Goal: Task Accomplishment & Management: Use online tool/utility

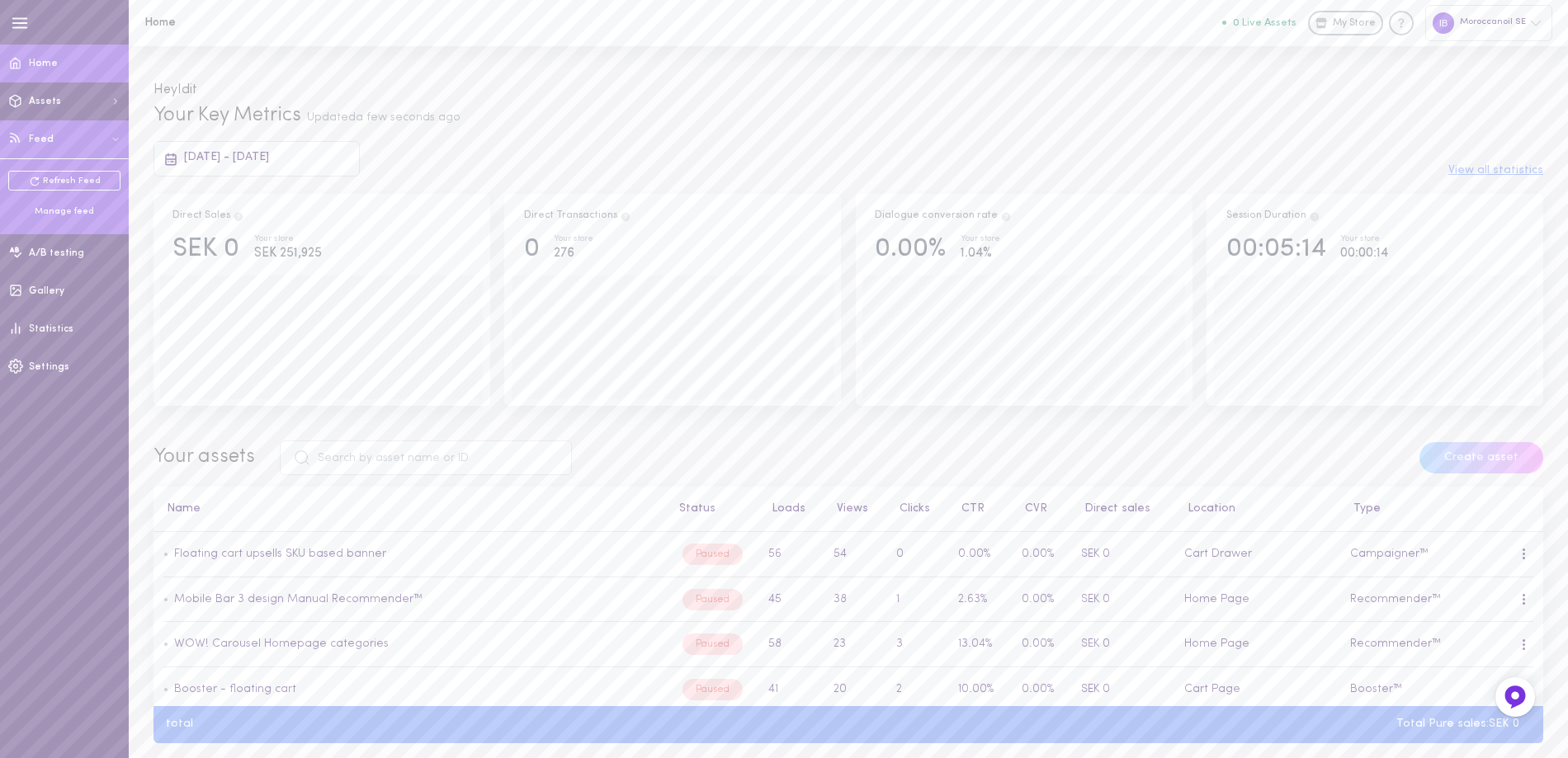
click at [63, 213] on div "Manage feed" at bounding box center [64, 212] width 112 height 13
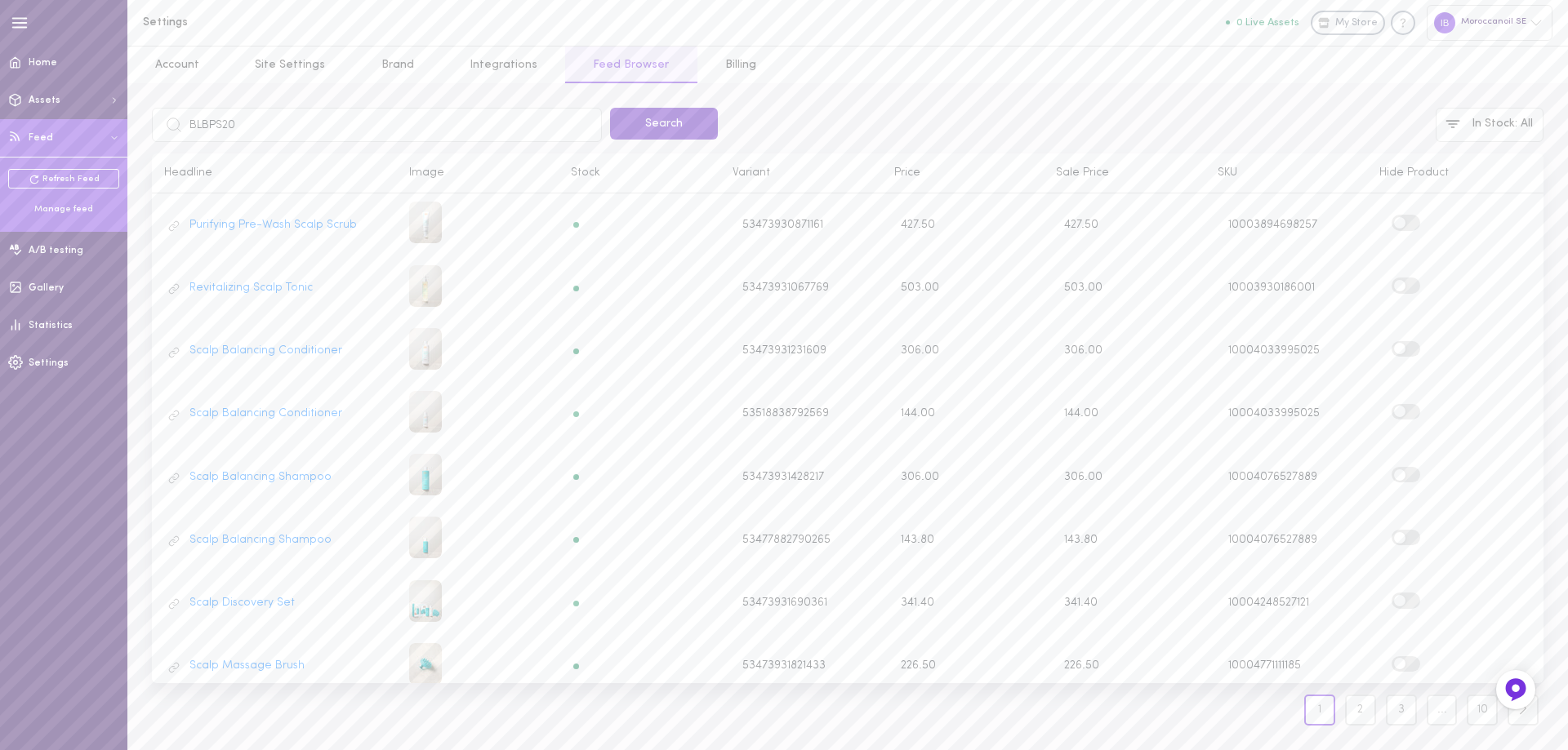
type input "BLBPS20"
click at [672, 132] on button "Search" at bounding box center [664, 124] width 108 height 32
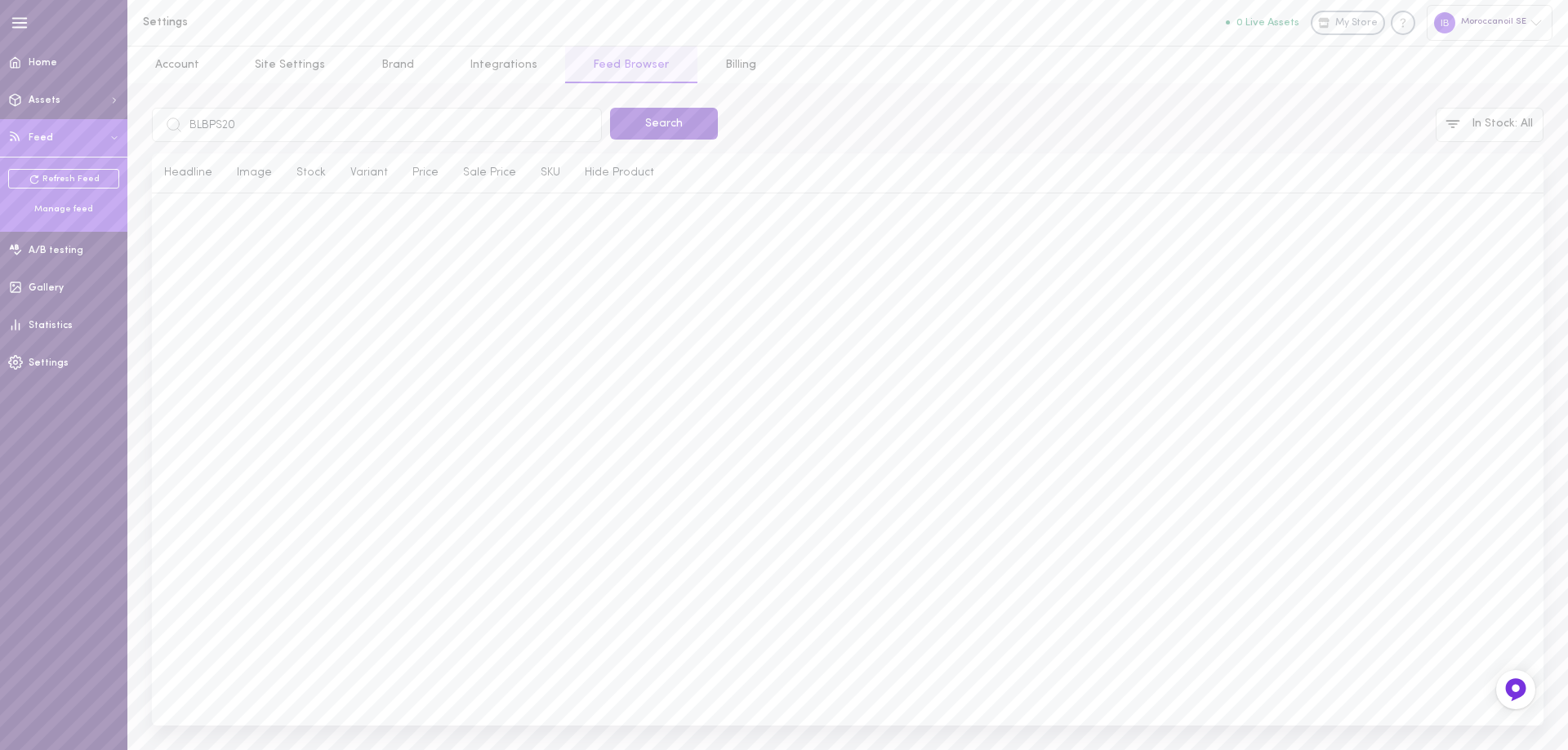
type input "BLBPS20"
click at [630, 120] on button "Search" at bounding box center [664, 124] width 108 height 32
click at [1413, 207] on div "? Body Polishing Scrub 20ml 54843116552569 0.00 0.00 14861191414137" at bounding box center [848, 227] width 1392 height 50
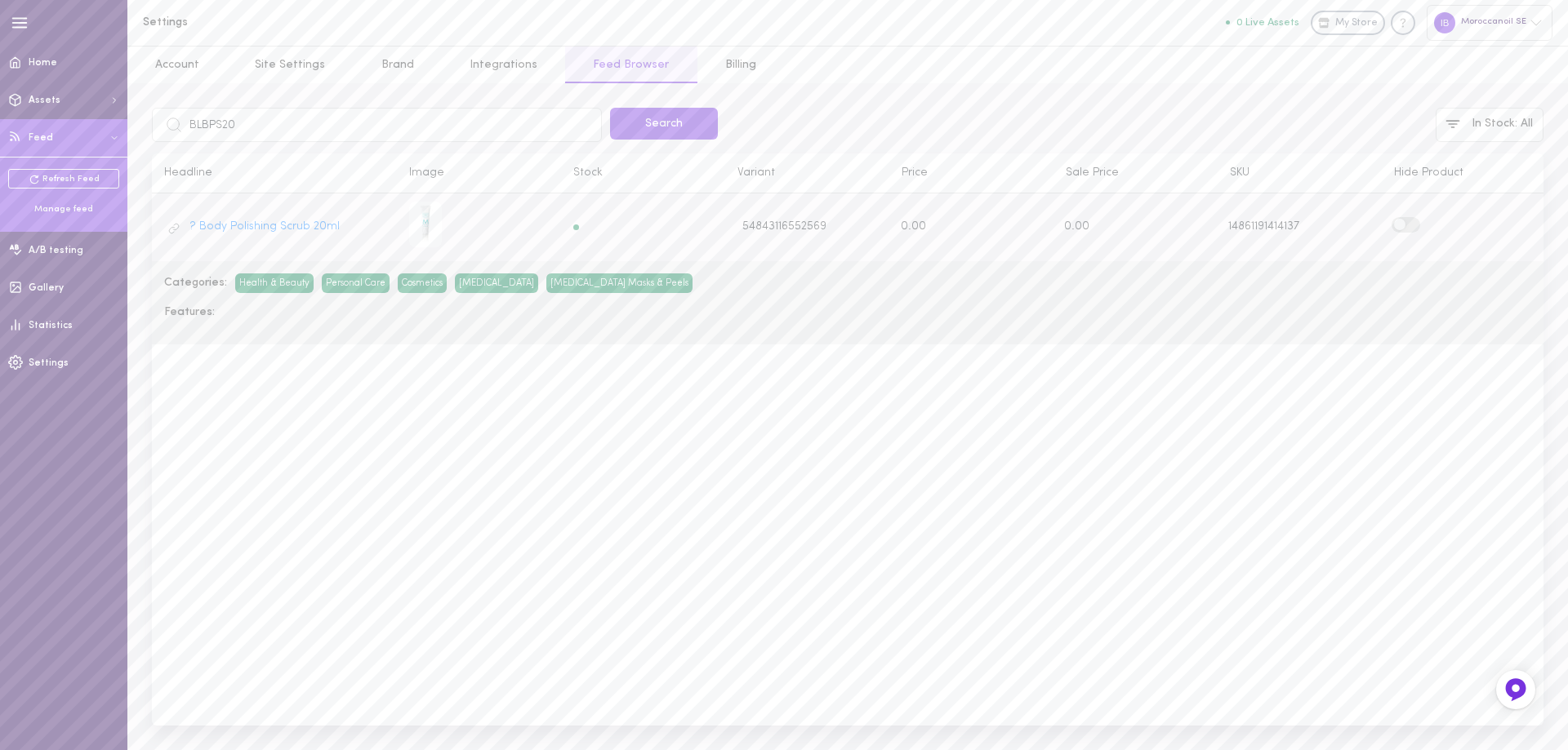
click at [1415, 225] on label at bounding box center [1406, 225] width 29 height 16
click at [0, 0] on input "checkbox" at bounding box center [0, 0] width 0 height 0
click at [376, 217] on div "? Body Polishing Scrub 20ml" at bounding box center [274, 226] width 221 height 23
drag, startPoint x: 203, startPoint y: 122, endPoint x: 303, endPoint y: 127, distance: 100.1
click at [278, 124] on input "BLBPS20" at bounding box center [376, 125] width 450 height 34
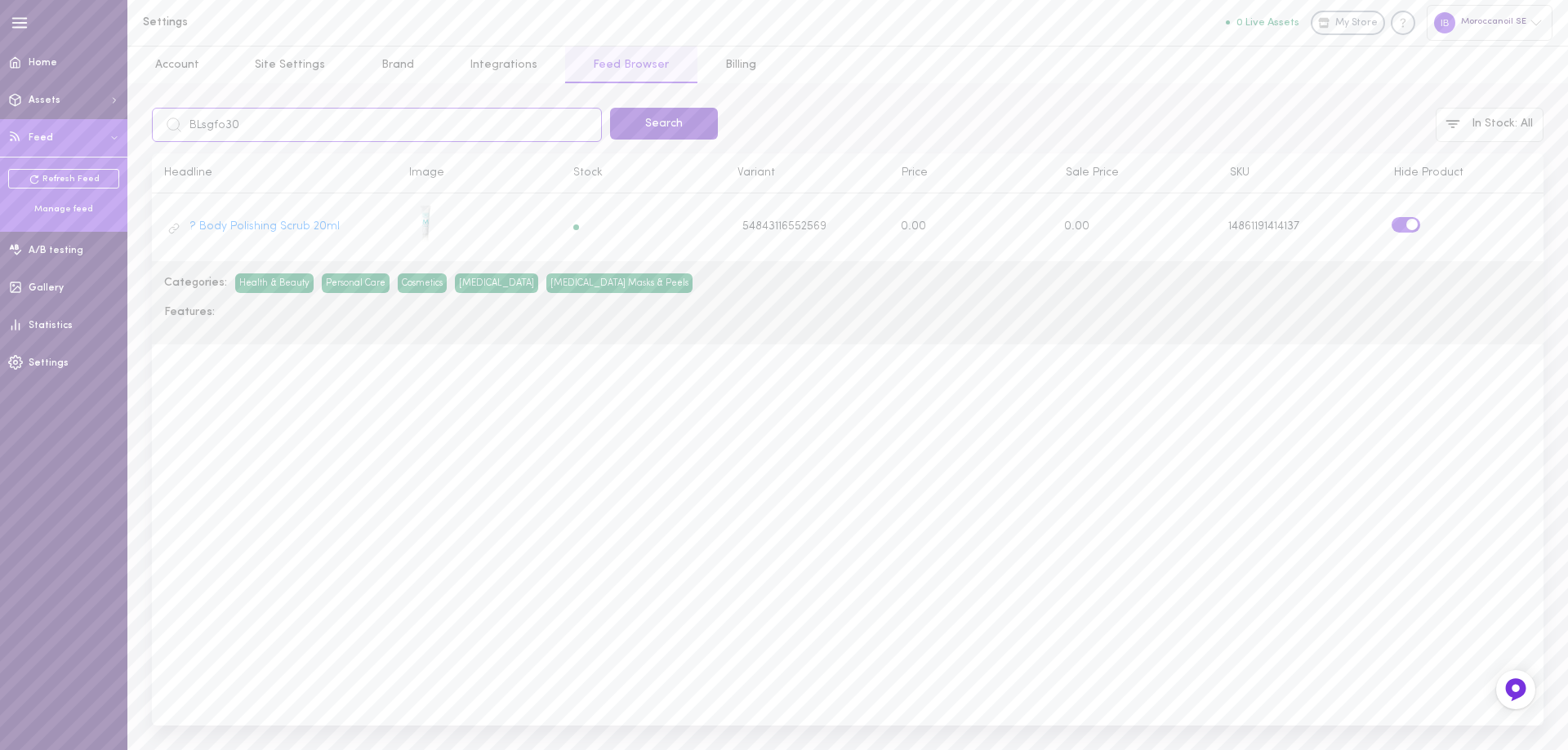
type input "BLsgfo30"
click at [671, 129] on button "Search" at bounding box center [664, 124] width 108 height 32
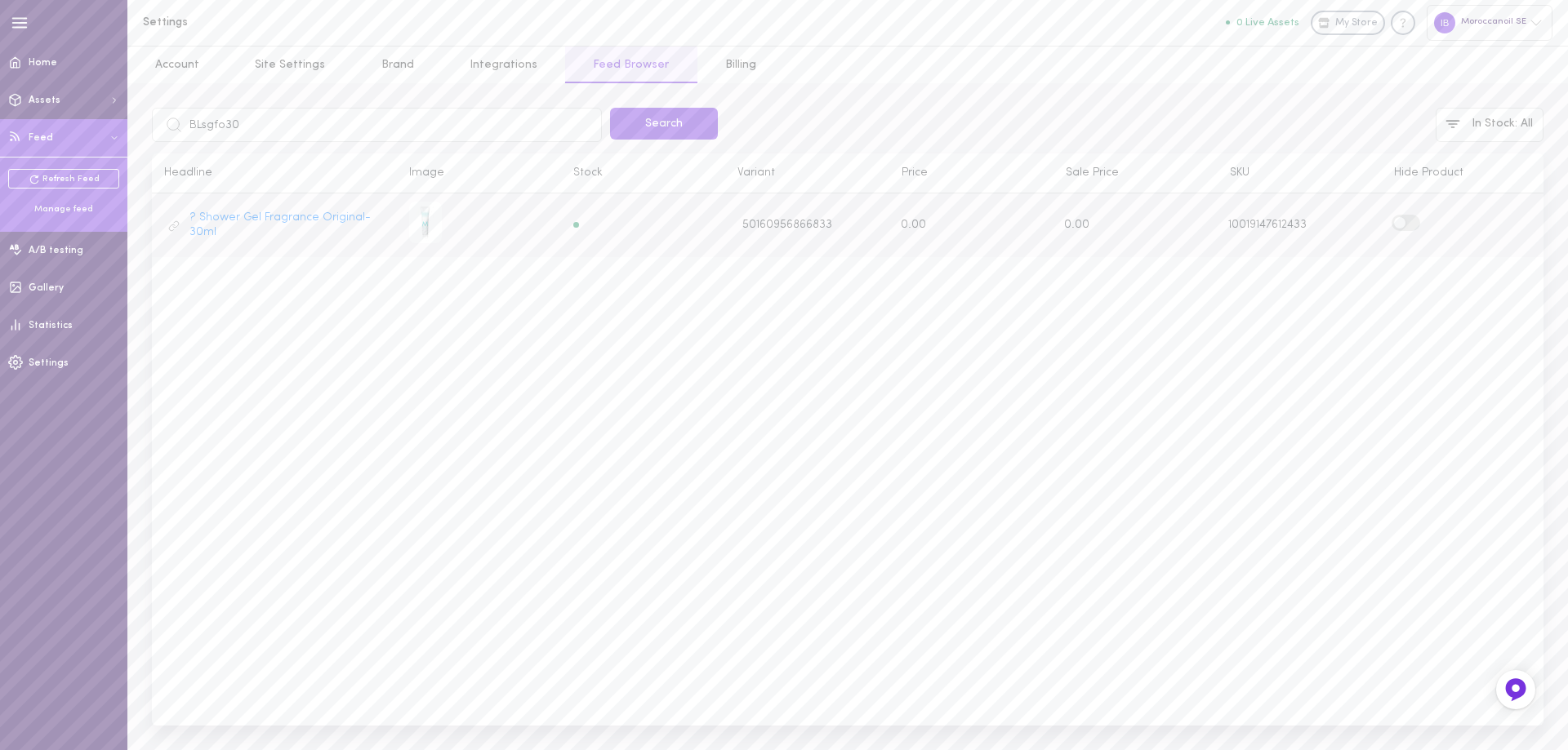
click at [1405, 221] on label at bounding box center [1406, 222] width 29 height 16
click at [0, 0] on input "checkbox" at bounding box center [0, 0] width 0 height 0
drag, startPoint x: 202, startPoint y: 125, endPoint x: 252, endPoint y: 128, distance: 50.1
click at [245, 127] on input "BLsgfo30" at bounding box center [376, 125] width 450 height 34
type input "BLBLFO30"
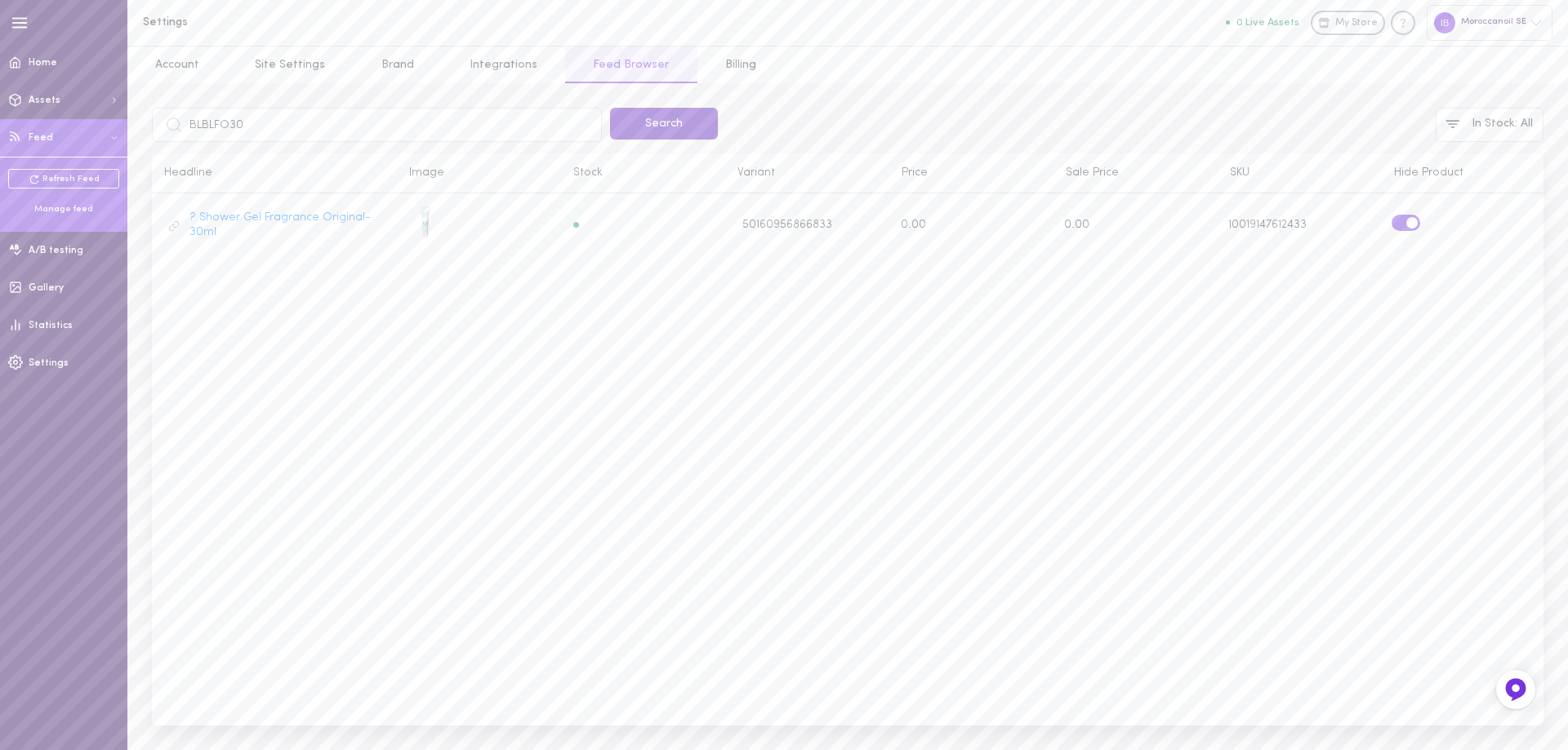
click at [655, 124] on button "Search" at bounding box center [664, 124] width 108 height 32
click at [1414, 224] on label at bounding box center [1406, 222] width 29 height 16
click at [0, 0] on input "checkbox" at bounding box center [0, 0] width 0 height 0
drag, startPoint x: 216, startPoint y: 124, endPoint x: 357, endPoint y: 145, distance: 142.6
click at [290, 132] on input "BLBLFO30" at bounding box center [376, 125] width 450 height 34
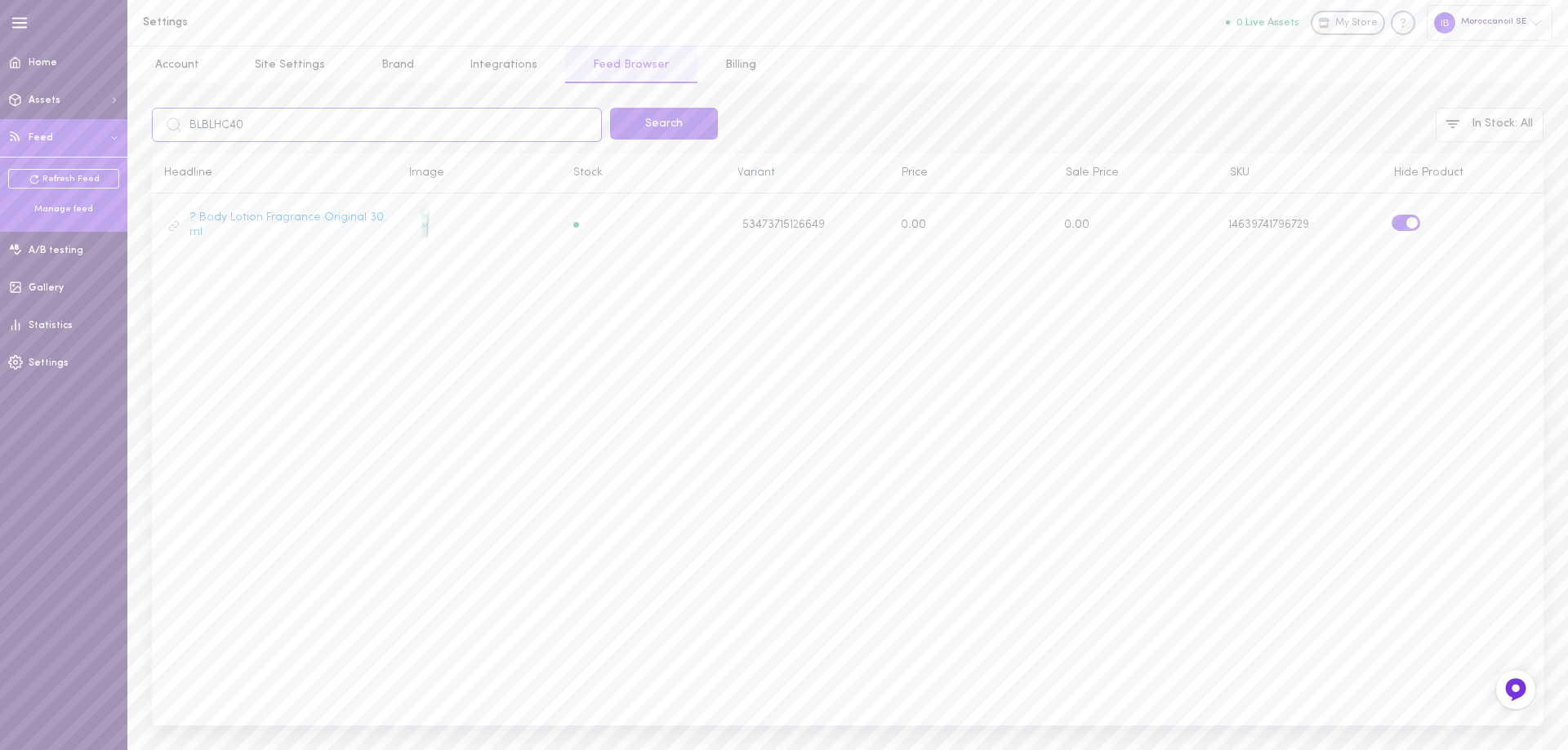
click at [215, 124] on input "BLBLHC40" at bounding box center [376, 125] width 450 height 34
type input "BLBLFOHC40"
click at [619, 128] on button "Search" at bounding box center [664, 124] width 108 height 32
drag, startPoint x: 202, startPoint y: 124, endPoint x: 231, endPoint y: 124, distance: 29.0
click at [231, 124] on input "BLBLFOHC40" at bounding box center [376, 125] width 450 height 34
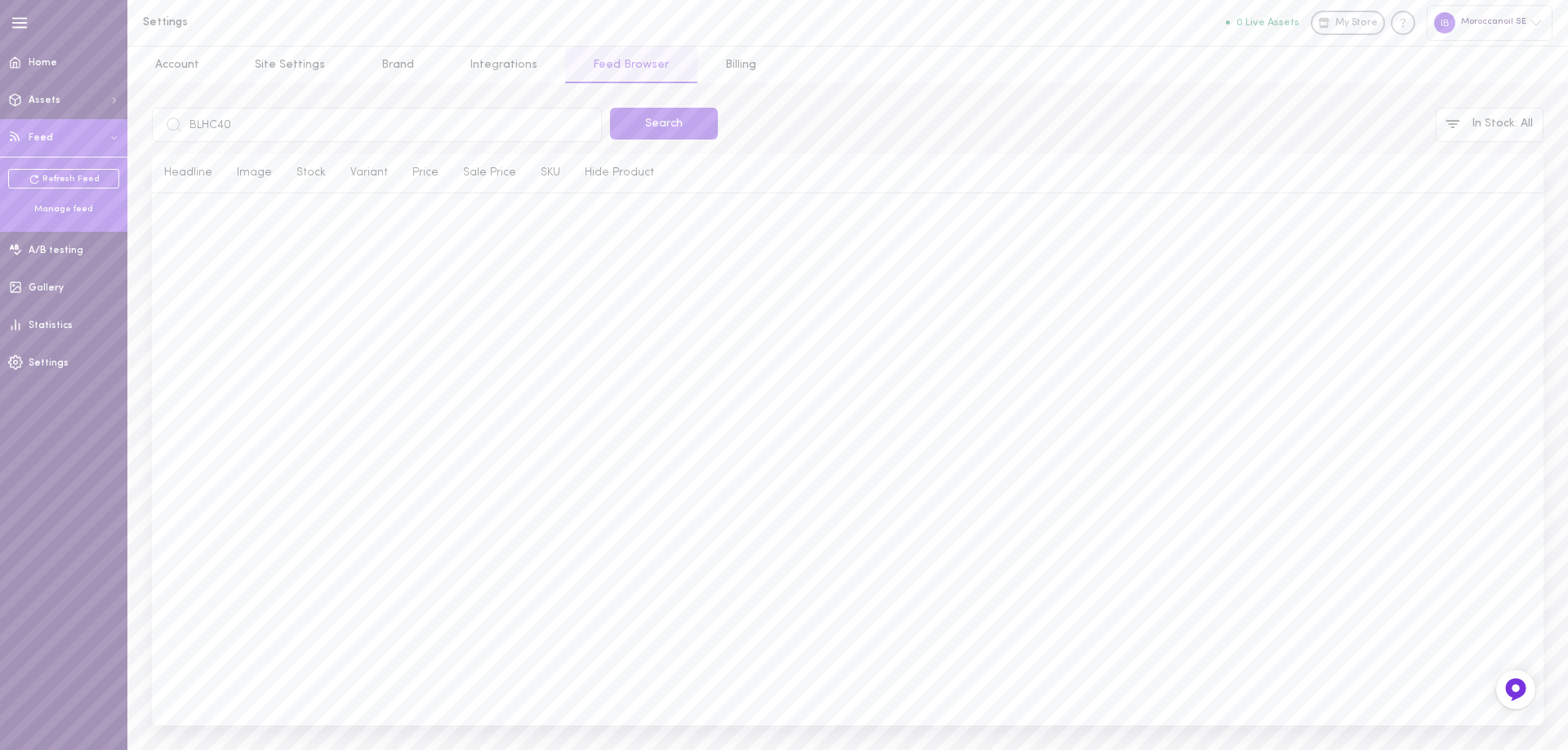
click at [221, 125] on input "BLHC40" at bounding box center [376, 125] width 450 height 34
type input "BLHCFO40"
click at [658, 135] on button "Search" at bounding box center [664, 124] width 108 height 32
click at [1408, 221] on label at bounding box center [1406, 222] width 29 height 16
click at [0, 0] on input "checkbox" at bounding box center [0, 0] width 0 height 0
